Goal: Navigation & Orientation: Find specific page/section

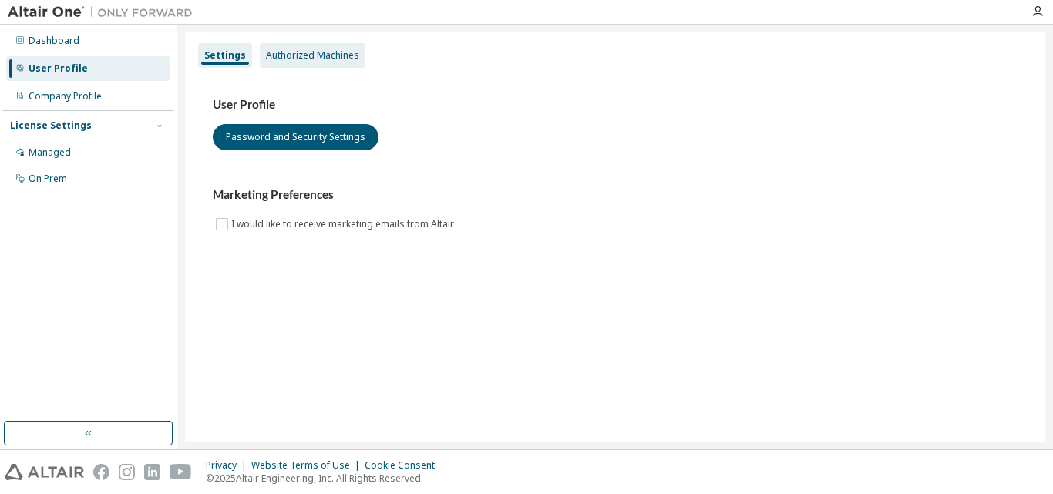
click at [326, 66] on div "Authorized Machines" at bounding box center [313, 55] width 106 height 25
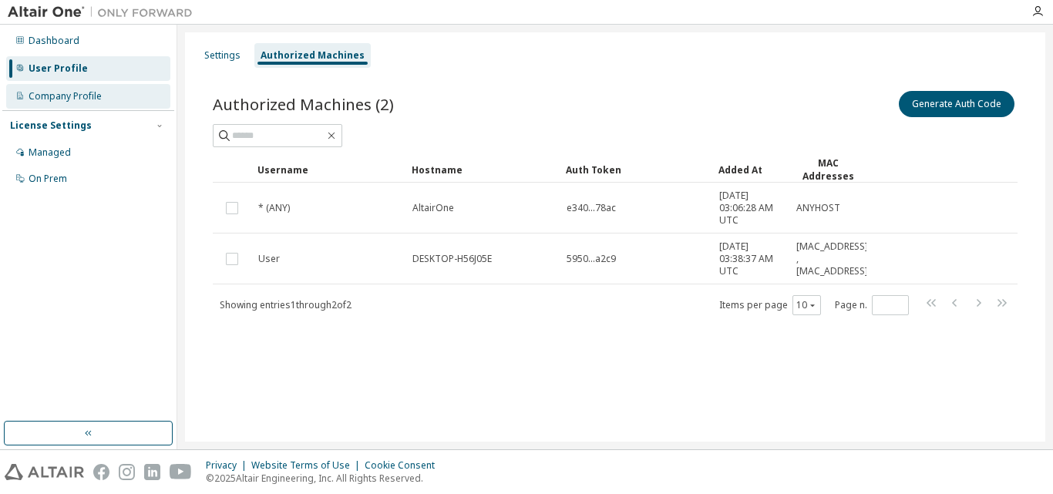
click at [89, 89] on div "Company Profile" at bounding box center [88, 96] width 164 height 25
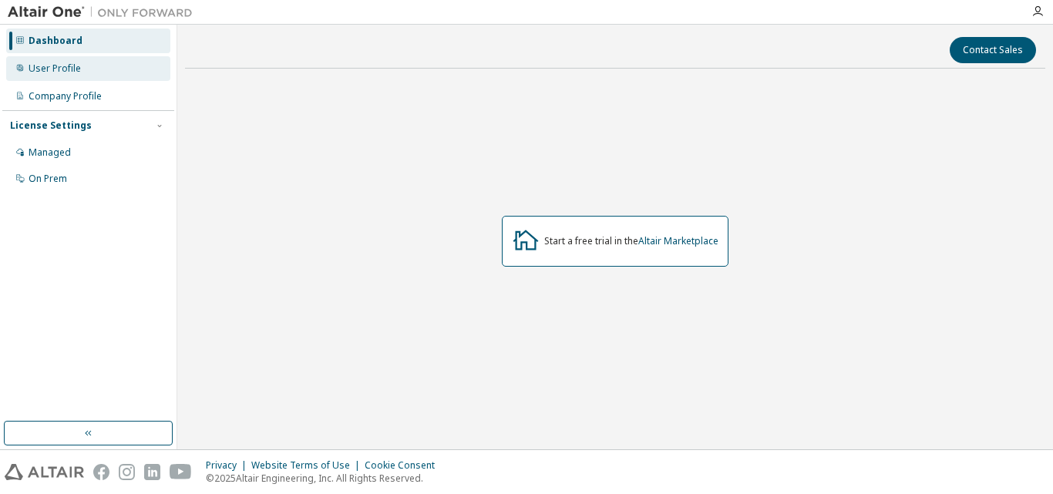
click at [79, 66] on div "User Profile" at bounding box center [55, 68] width 52 height 12
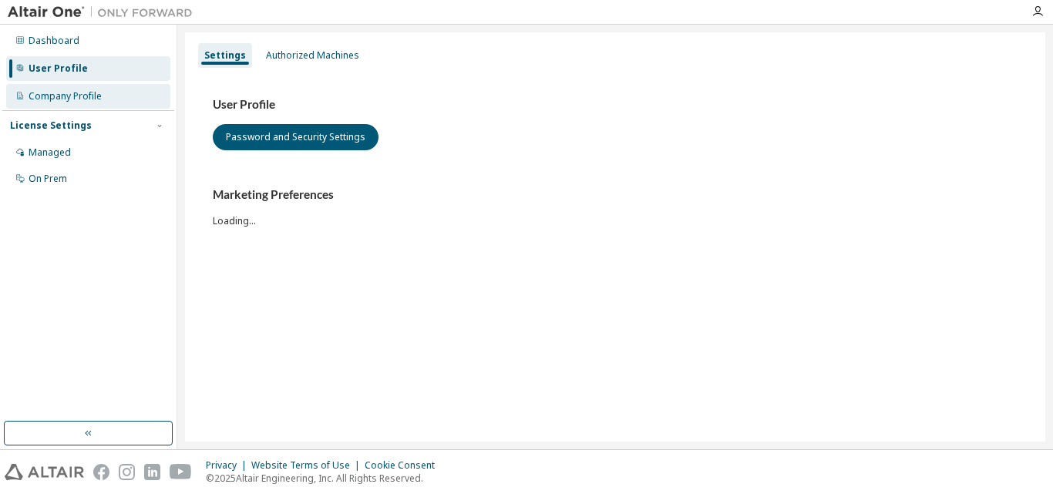
click at [93, 93] on div "Company Profile" at bounding box center [65, 96] width 73 height 12
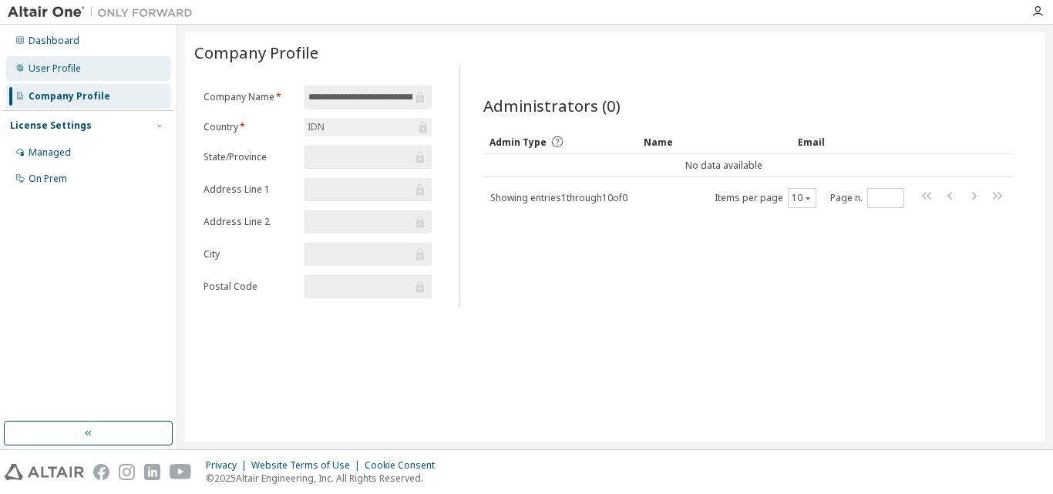
click at [117, 67] on div "User Profile" at bounding box center [88, 68] width 164 height 25
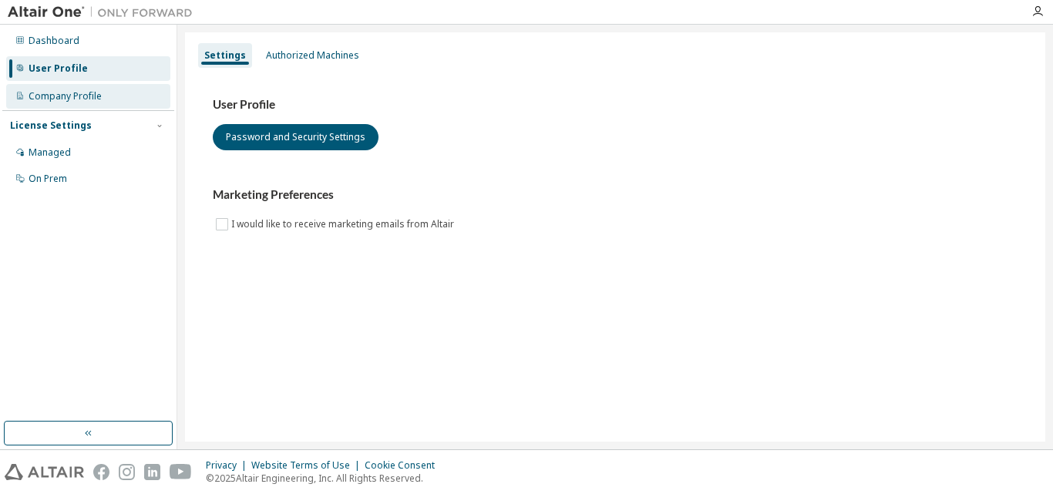
click at [119, 89] on div "Company Profile" at bounding box center [88, 96] width 164 height 25
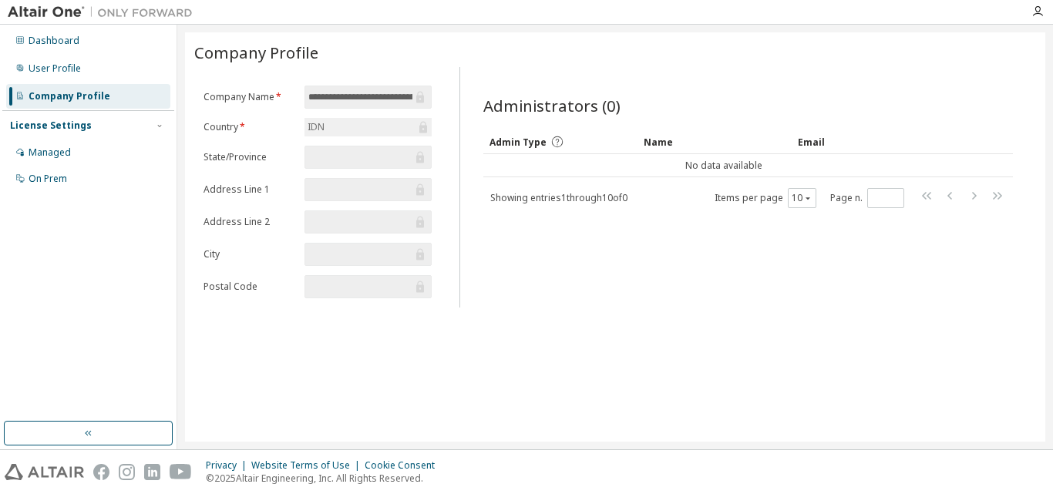
click at [333, 119] on div "IDN" at bounding box center [369, 127] width 128 height 19
click at [75, 155] on div "Managed" at bounding box center [88, 152] width 164 height 25
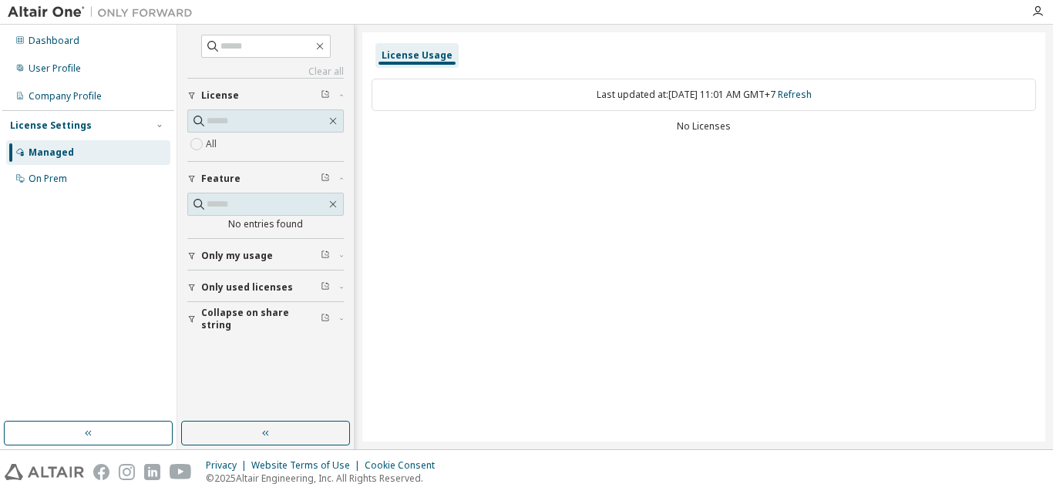
click at [240, 259] on span "Only my usage" at bounding box center [237, 256] width 72 height 12
click at [52, 47] on div "Dashboard" at bounding box center [88, 41] width 164 height 25
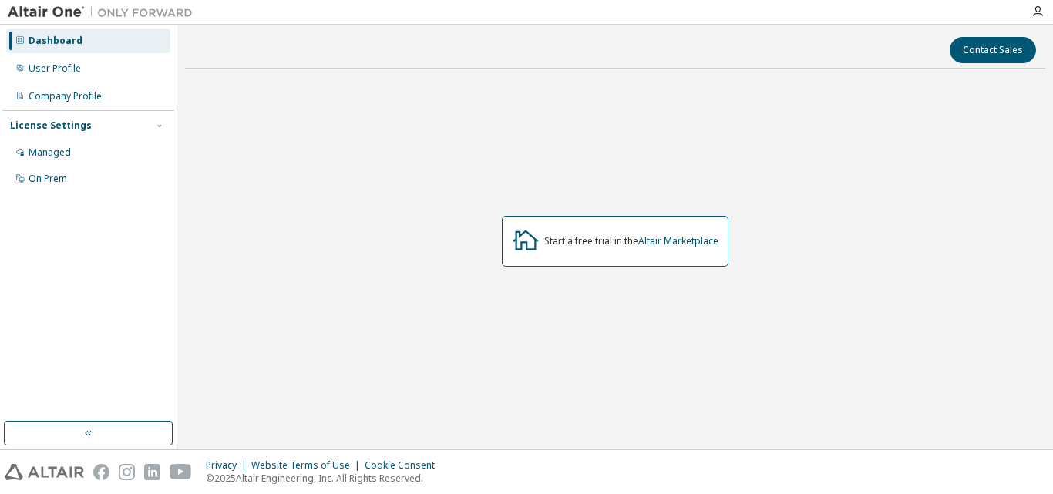
click at [648, 272] on div "Start a free trial in the Altair Marketplace" at bounding box center [615, 241] width 860 height 321
